Goal: Task Accomplishment & Management: Use online tool/utility

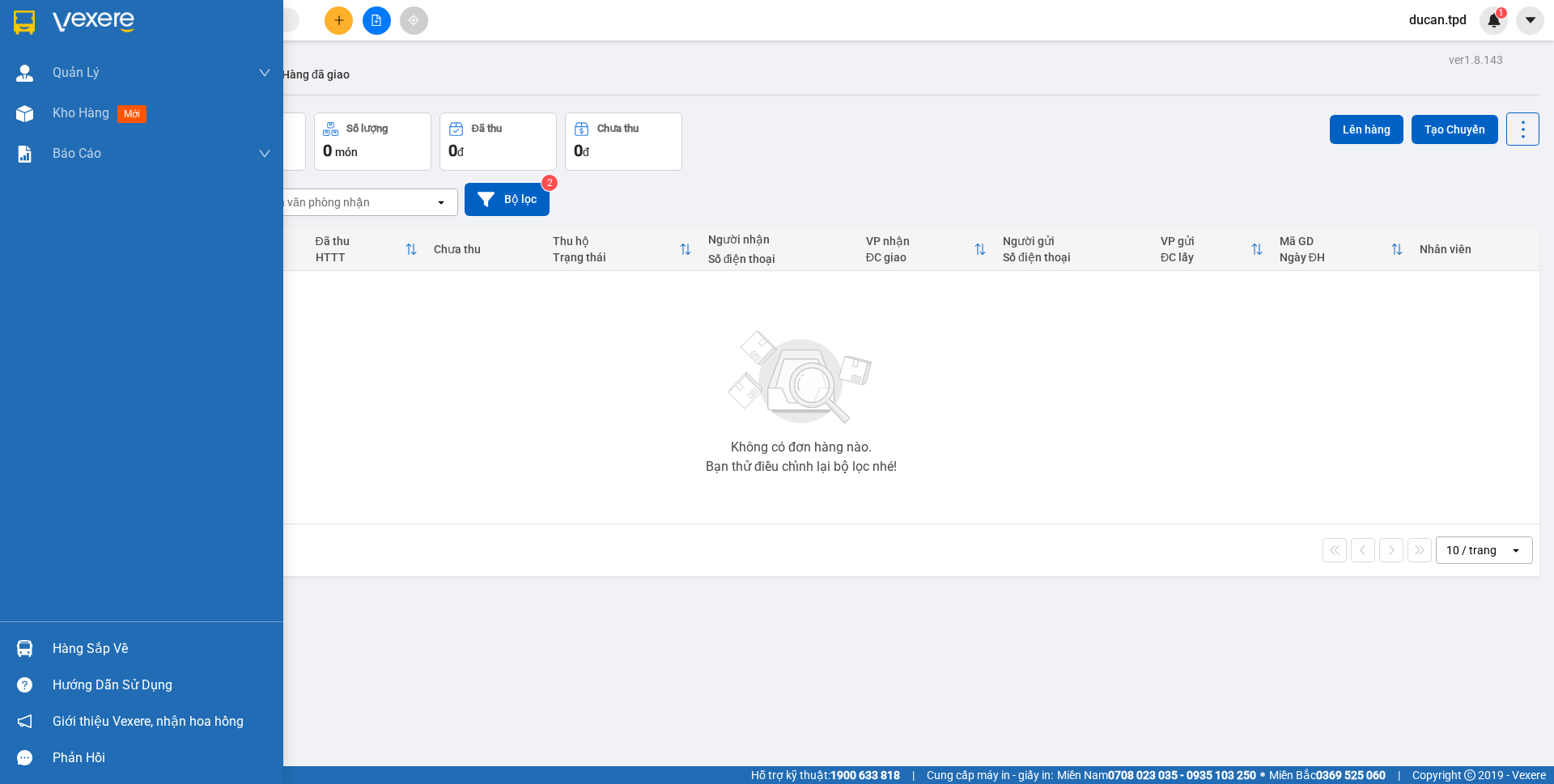
click at [78, 654] on div "Hàng sắp về" at bounding box center [162, 649] width 219 height 24
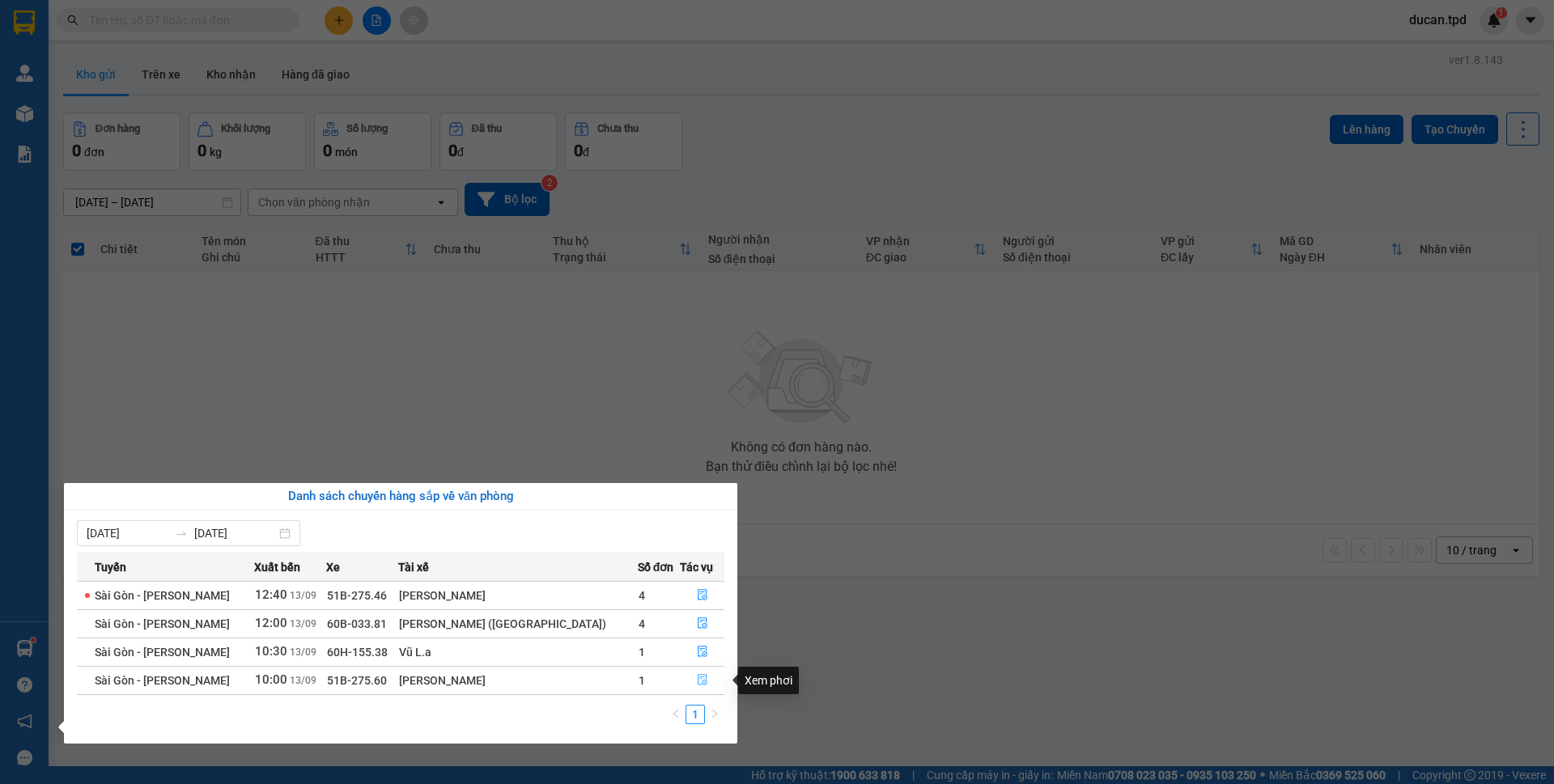
click at [699, 686] on span "file-done" at bounding box center [702, 680] width 11 height 13
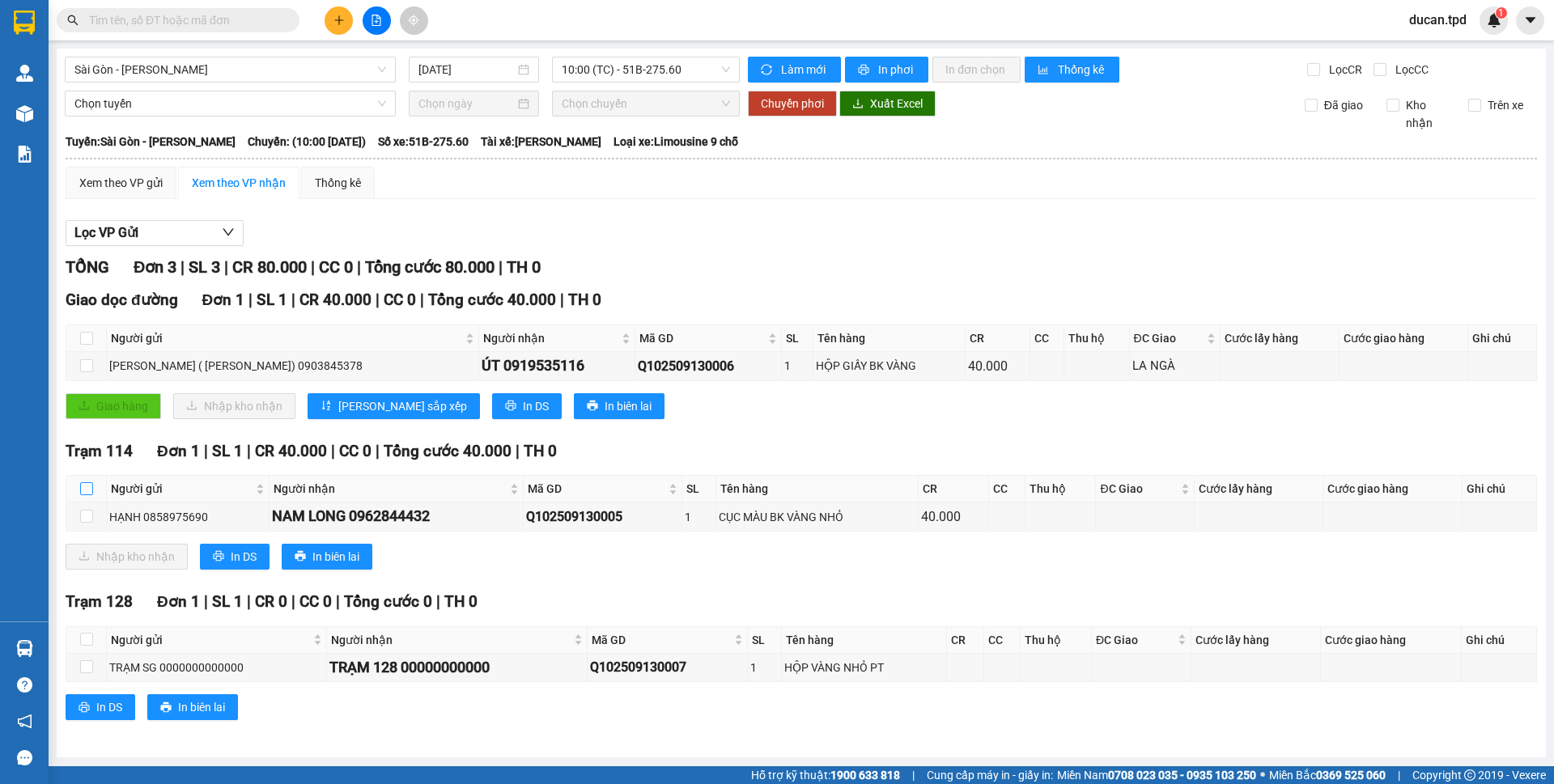
click at [88, 492] on input "checkbox" at bounding box center [87, 488] width 13 height 13
checkbox input "true"
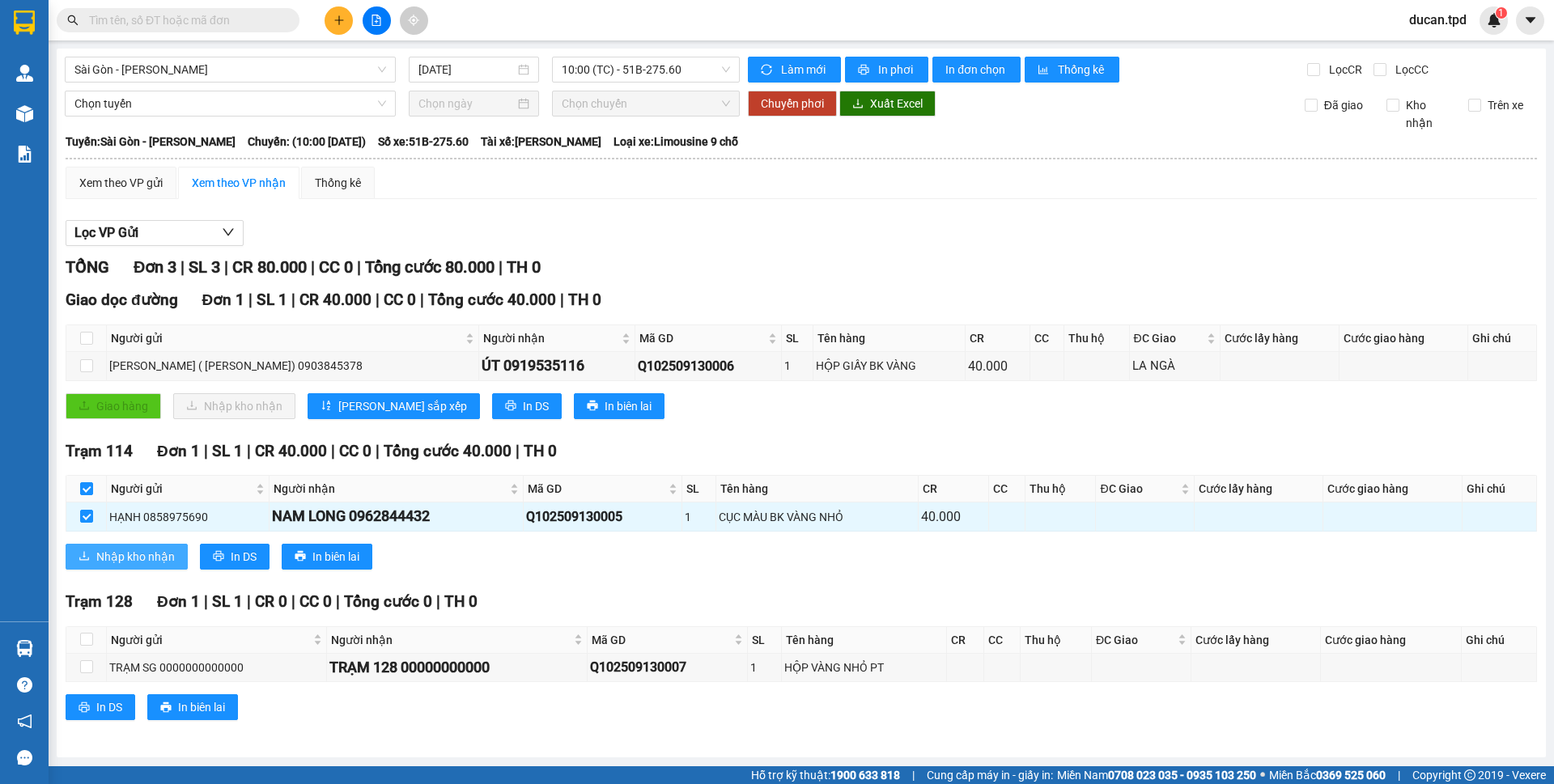
click at [100, 548] on span "Nhập kho nhận" at bounding box center [135, 556] width 79 height 18
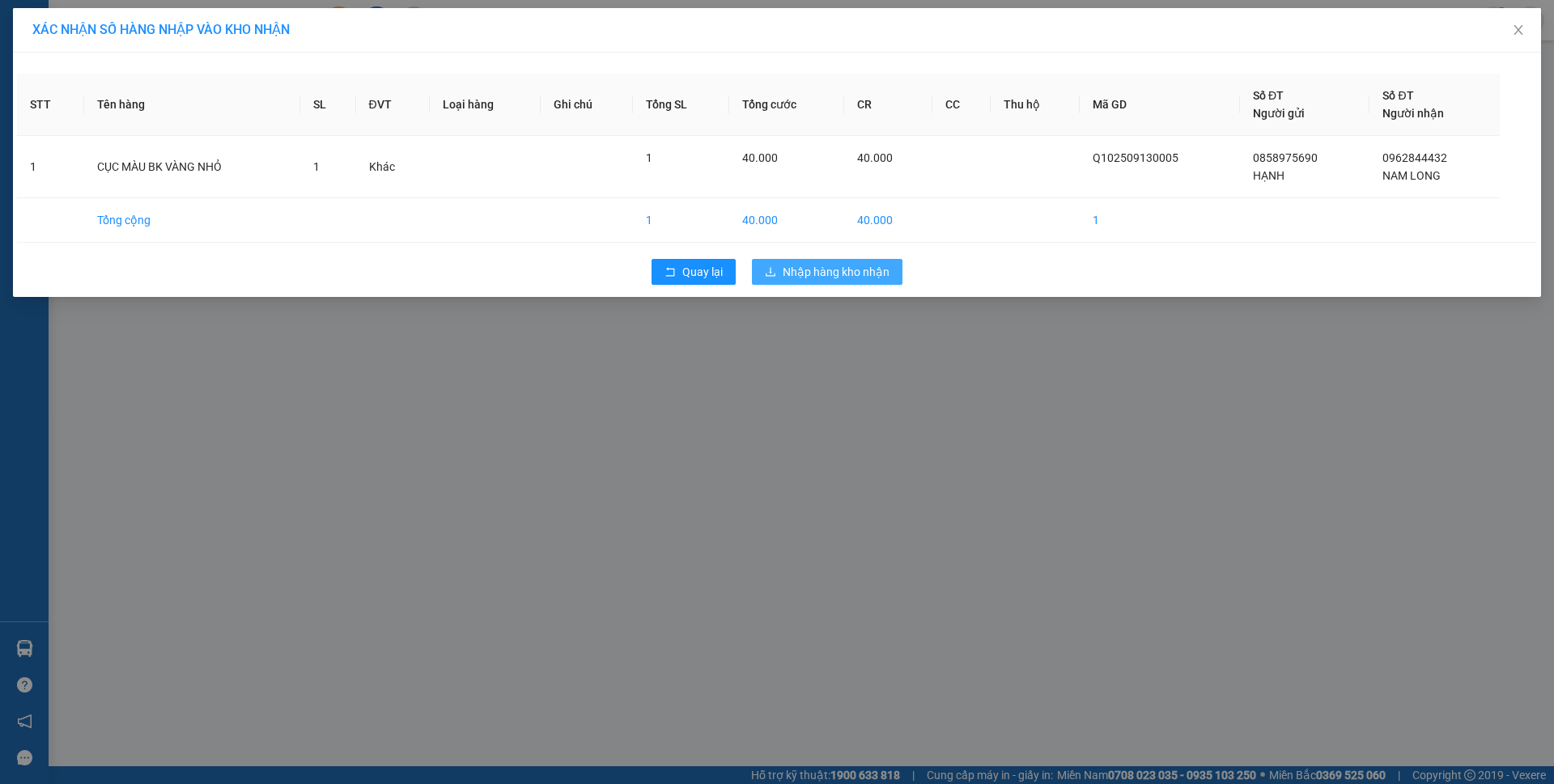
click at [793, 268] on span "Nhập hàng kho nhận" at bounding box center [836, 272] width 107 height 18
